Goal: Transaction & Acquisition: Download file/media

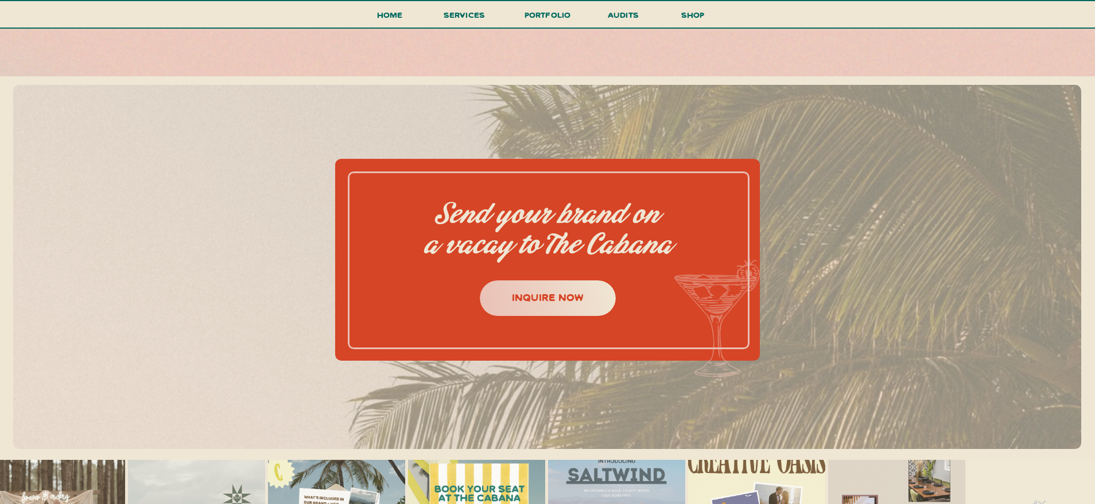
scroll to position [5033, 0]
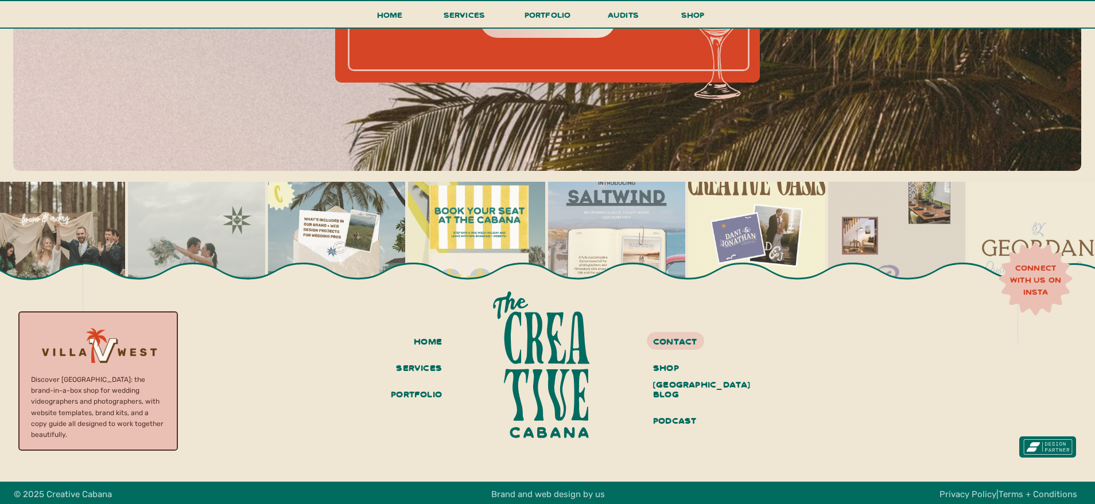
click at [144, 357] on div at bounding box center [97, 350] width 159 height 147
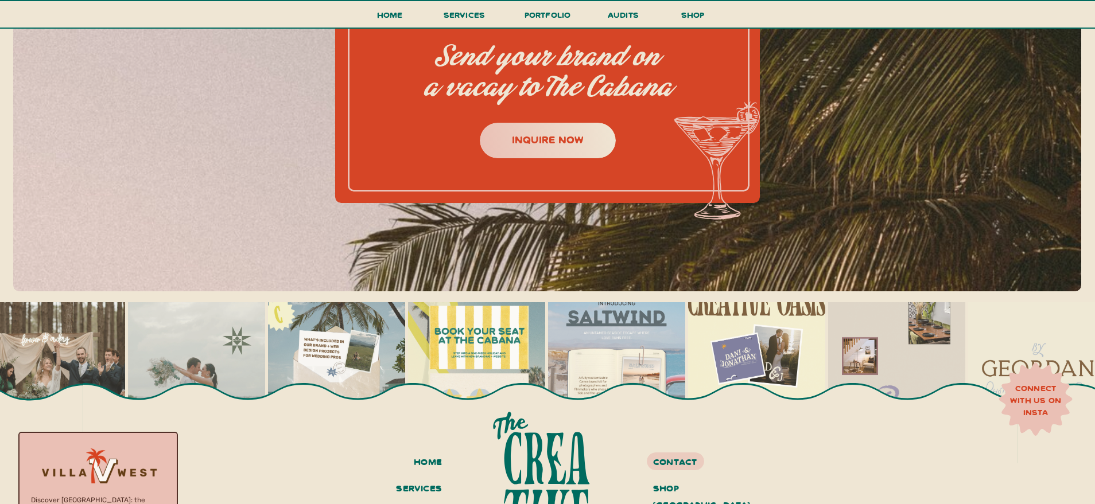
scroll to position [4868, 0]
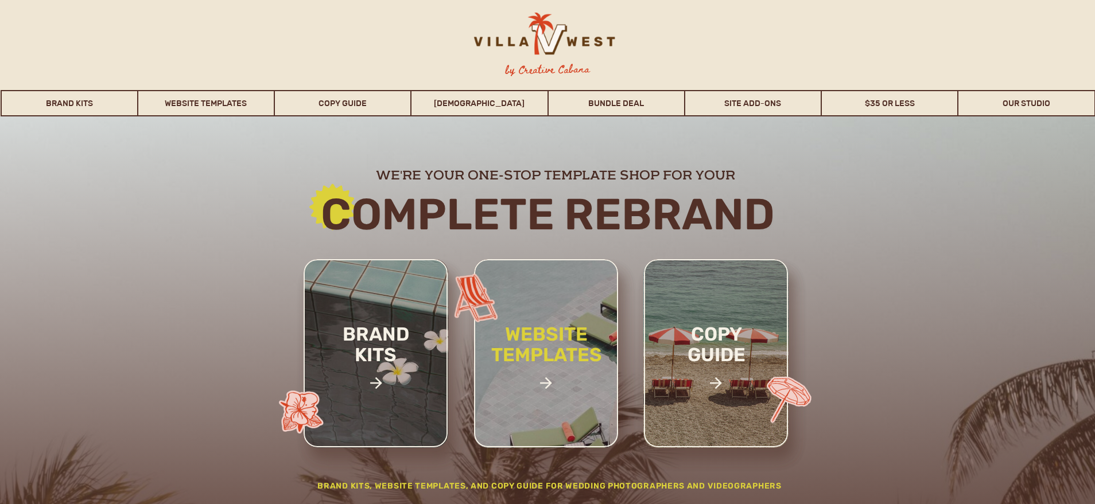
click at [596, 383] on h2 "website templates" at bounding box center [546, 357] width 150 height 66
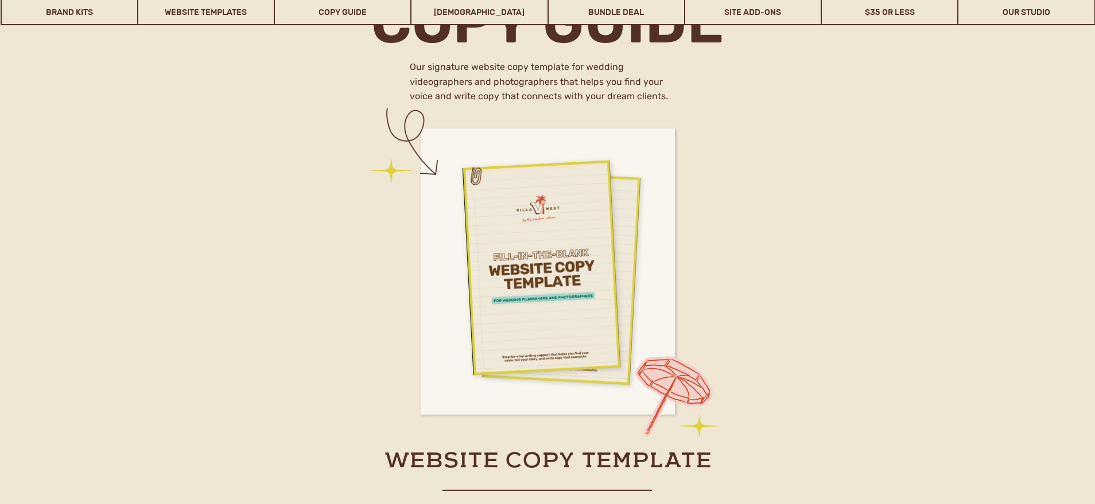
scroll to position [4747, 0]
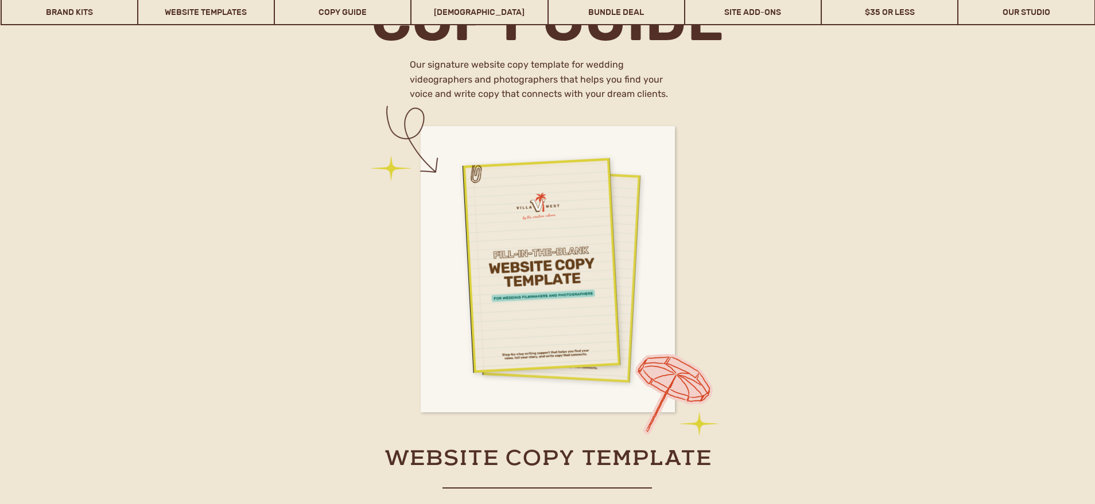
click at [586, 383] on div at bounding box center [548, 269] width 254 height 286
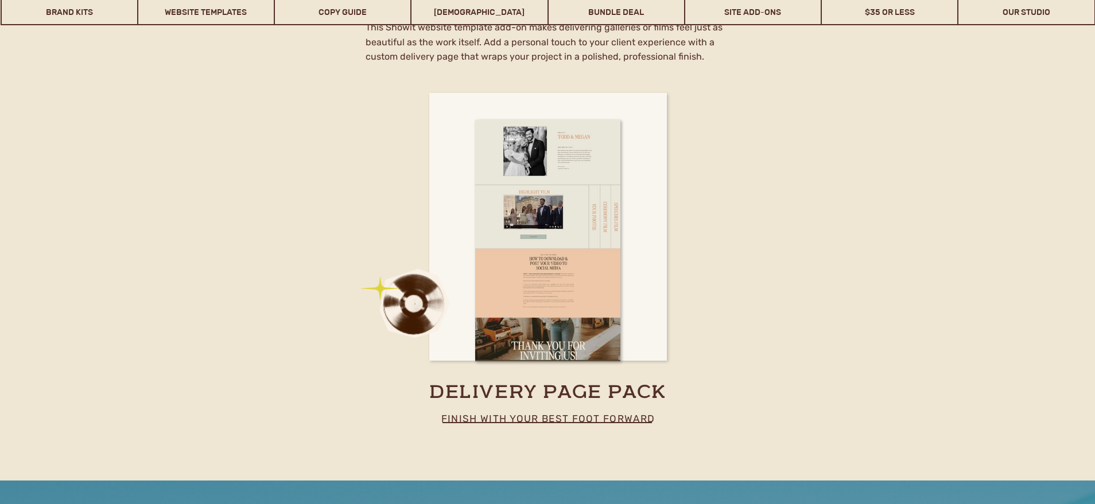
scroll to position [6662, 0]
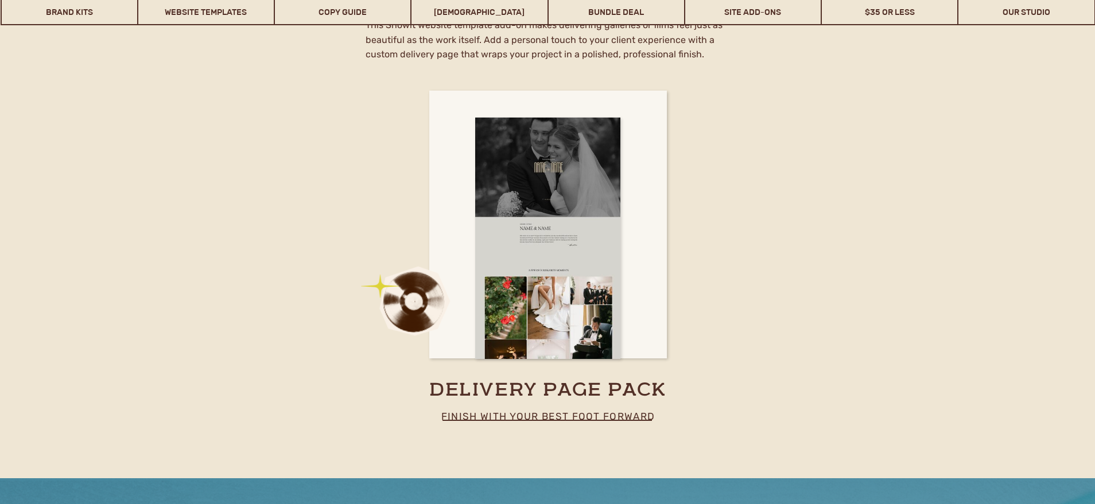
click at [477, 273] on div at bounding box center [547, 239] width 145 height 242
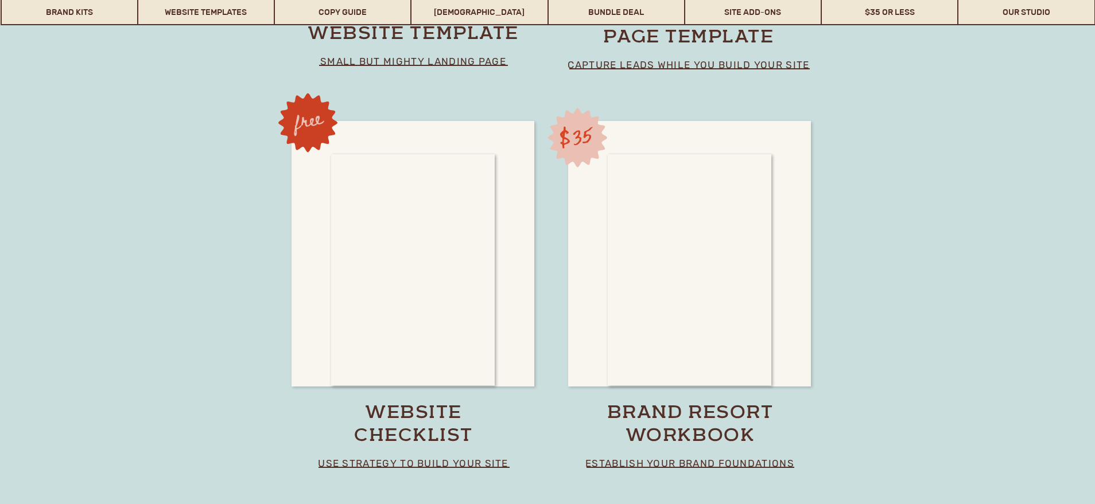
scroll to position [8316, 0]
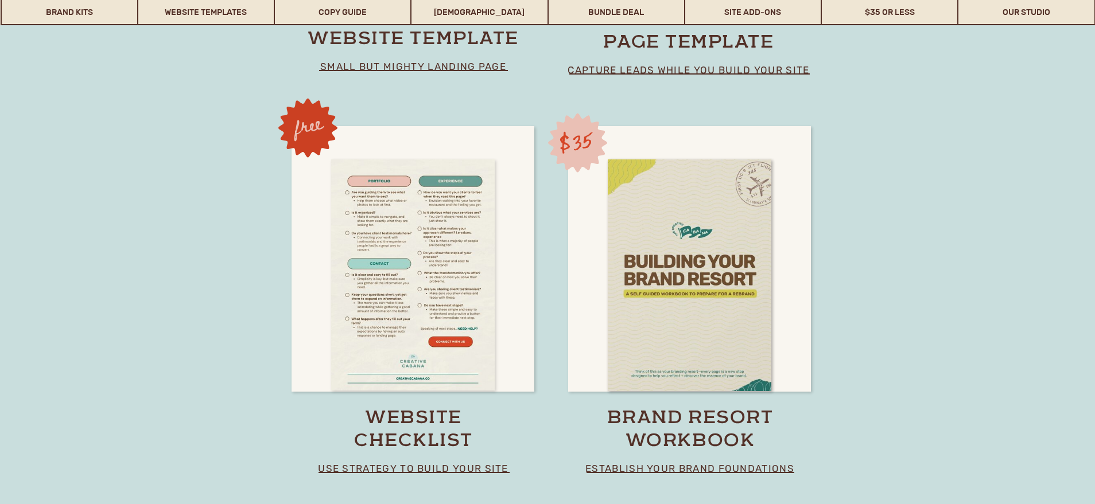
click at [332, 170] on div at bounding box center [413, 276] width 164 height 232
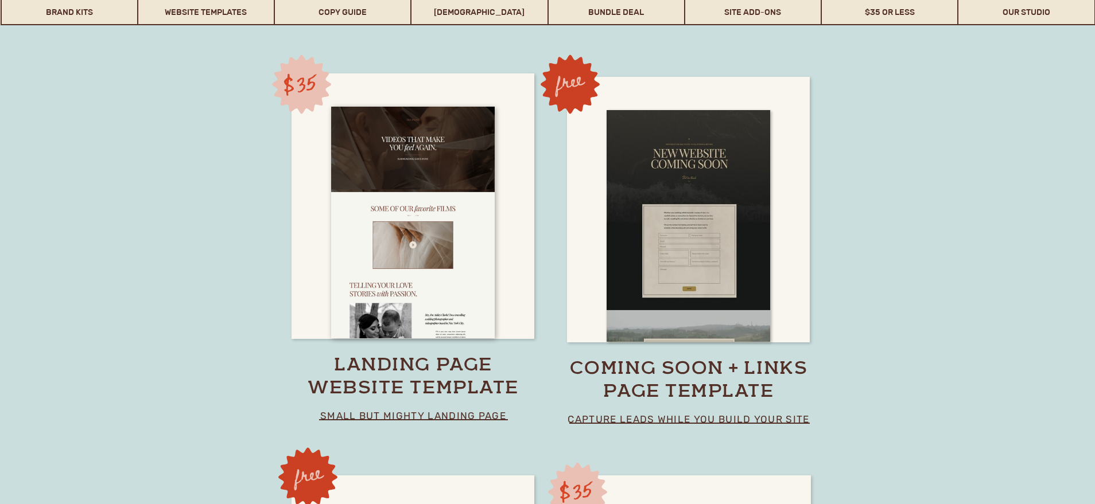
scroll to position [7928, 0]
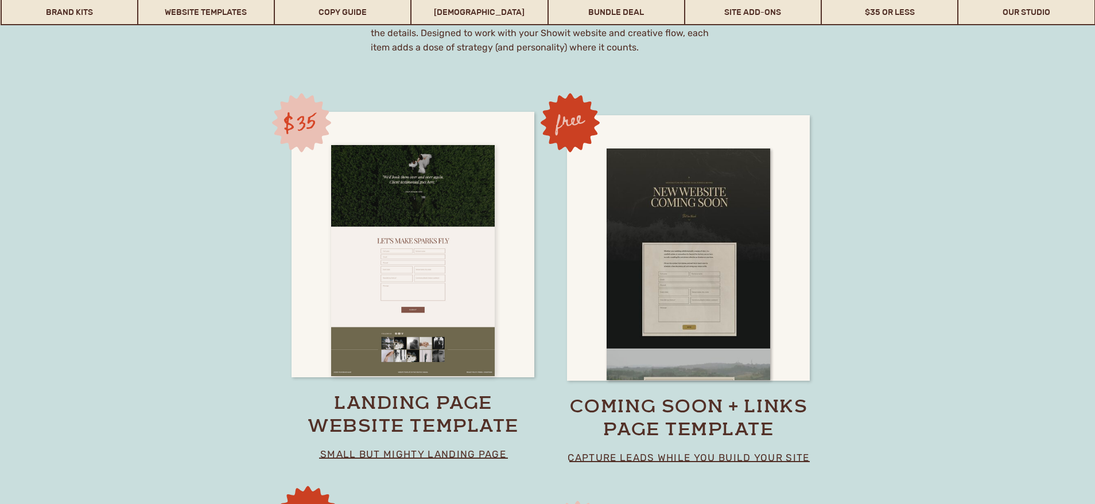
click at [427, 255] on div at bounding box center [413, 261] width 164 height 232
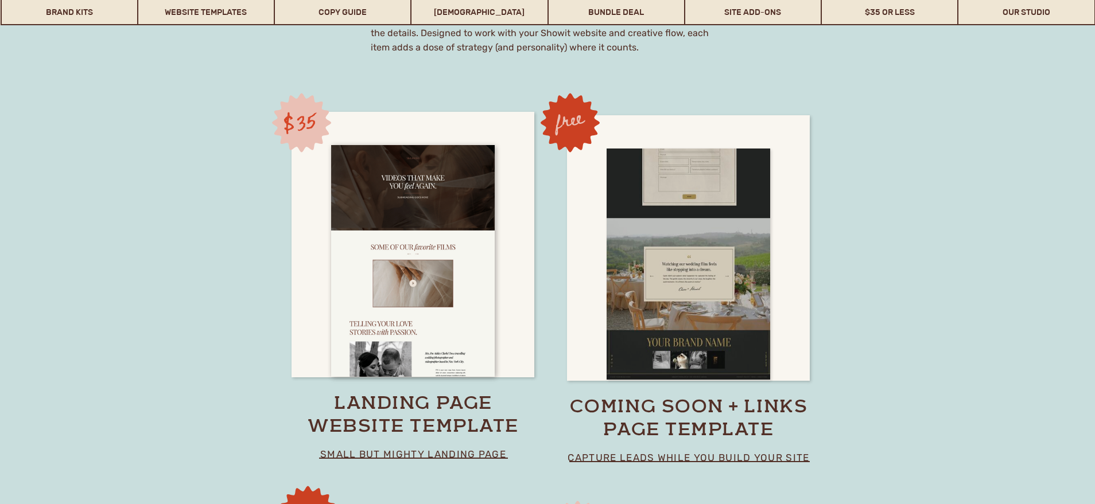
click at [682, 239] on div at bounding box center [688, 265] width 164 height 232
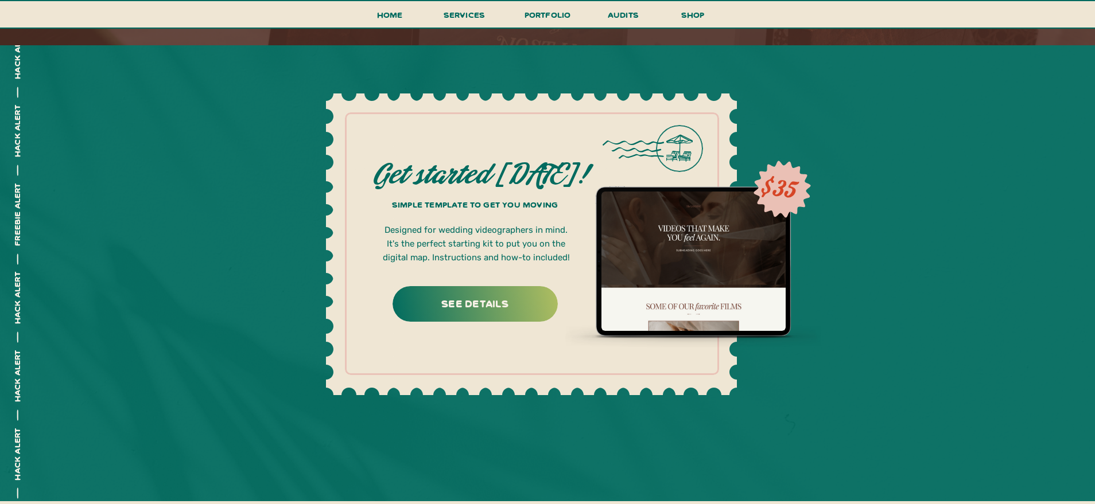
scroll to position [1751, 0]
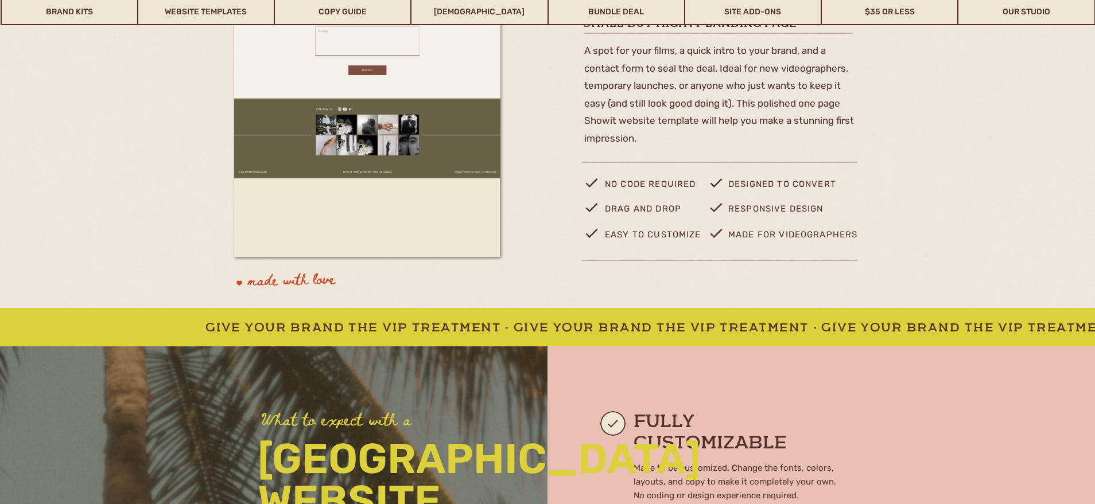
scroll to position [365, 0]
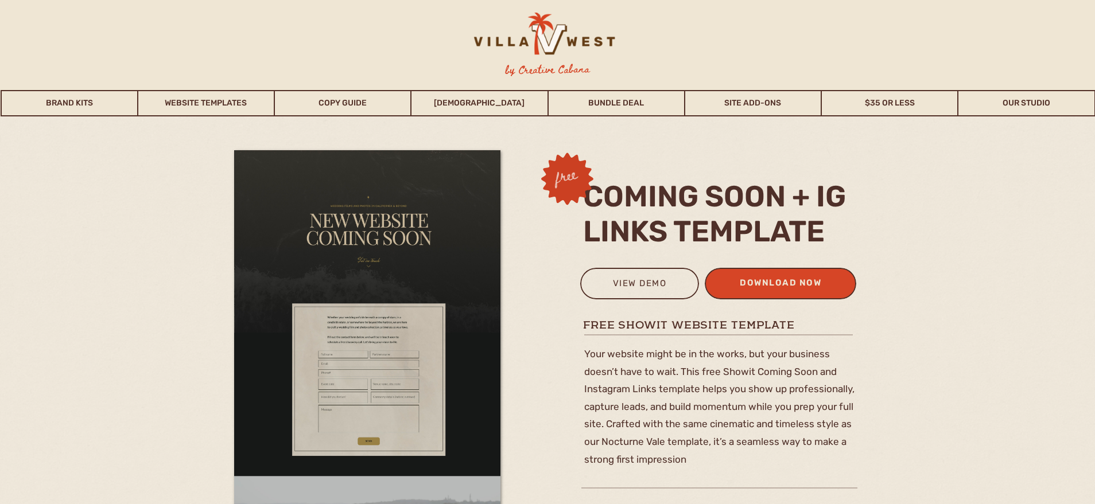
click at [740, 287] on div "download now" at bounding box center [780, 284] width 112 height 19
